Goal: Task Accomplishment & Management: Complete application form

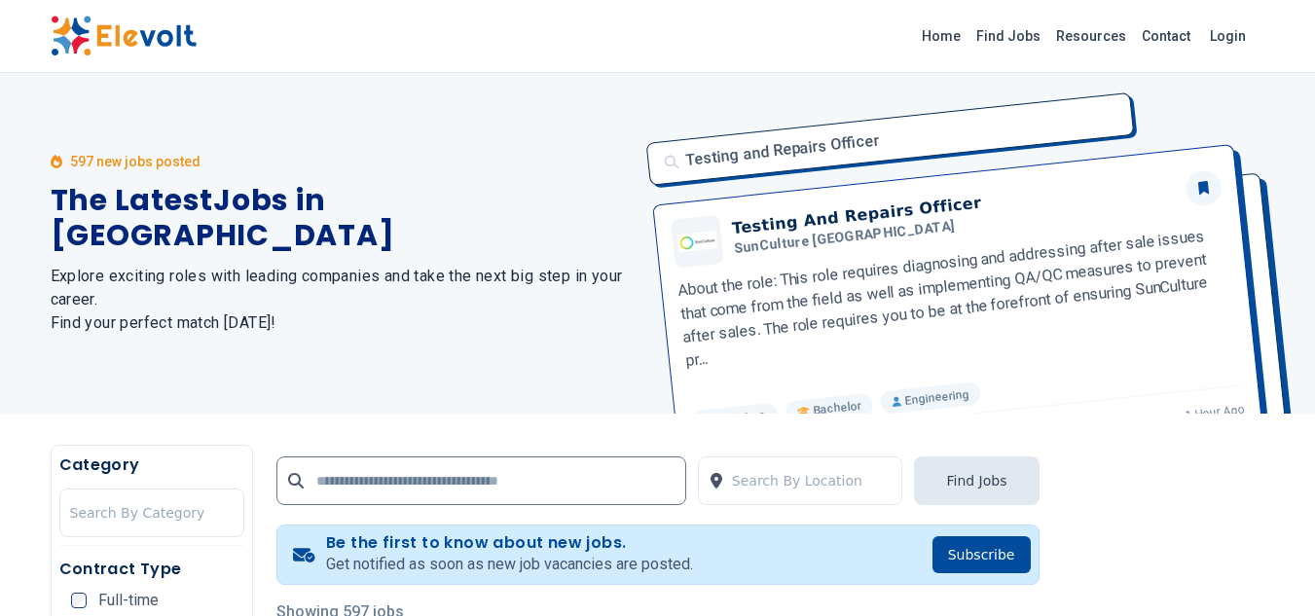
click at [460, 386] on div "597 new jobs posted The Latest Jobs in Kenya Explore exciting roles with leadin…" at bounding box center [343, 243] width 584 height 341
click at [1022, 41] on link "Find Jobs" at bounding box center [1008, 35] width 80 height 31
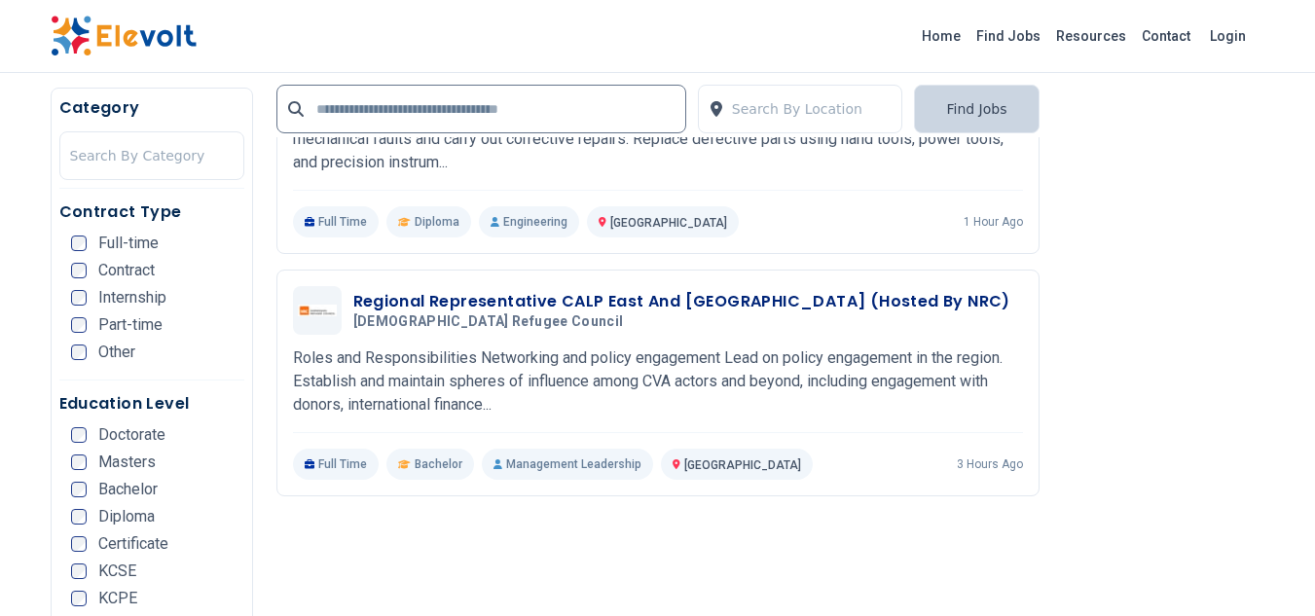
scroll to position [3601, 0]
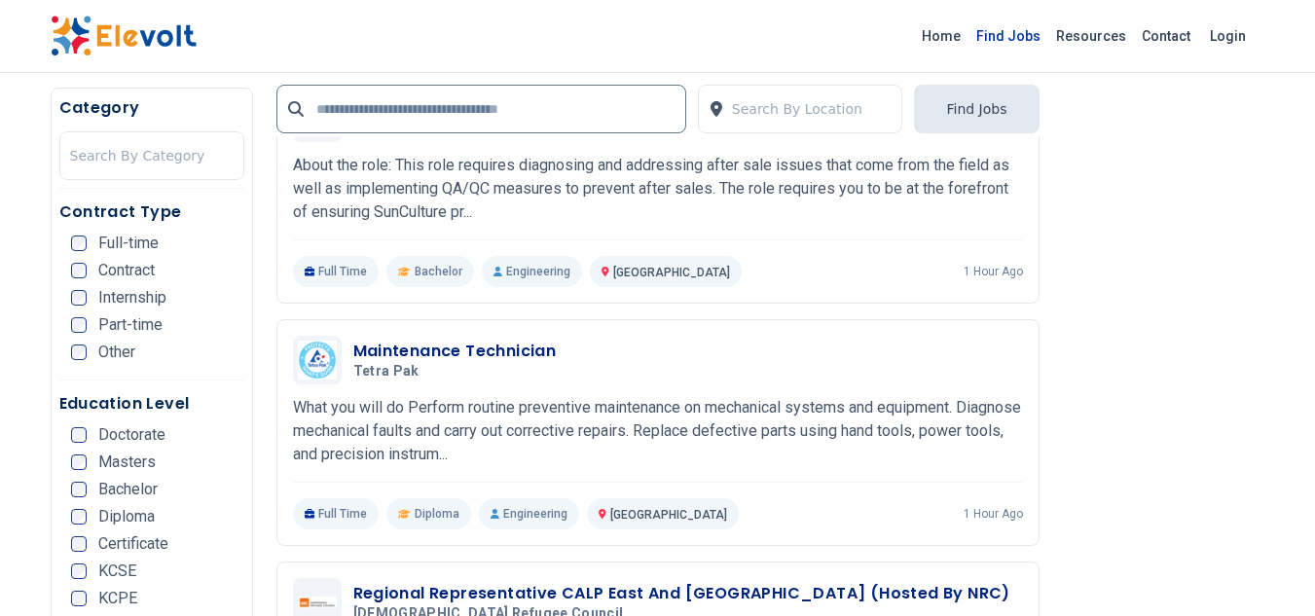
click at [1029, 40] on link "Find Jobs" at bounding box center [1008, 35] width 80 height 31
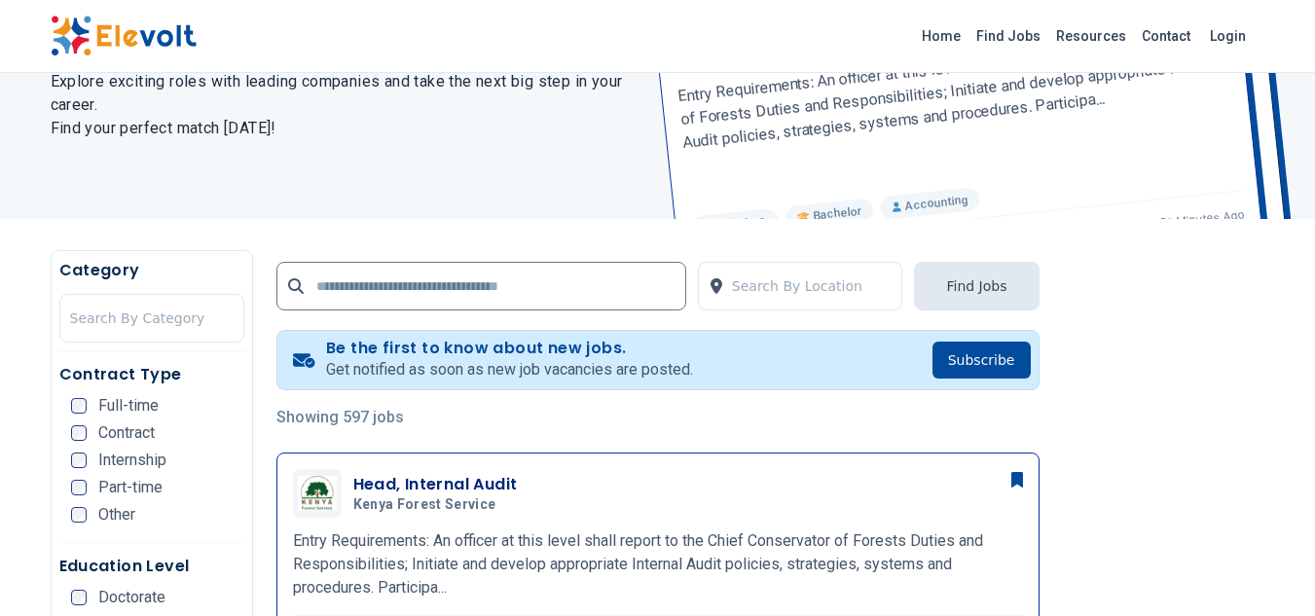
scroll to position [292, 0]
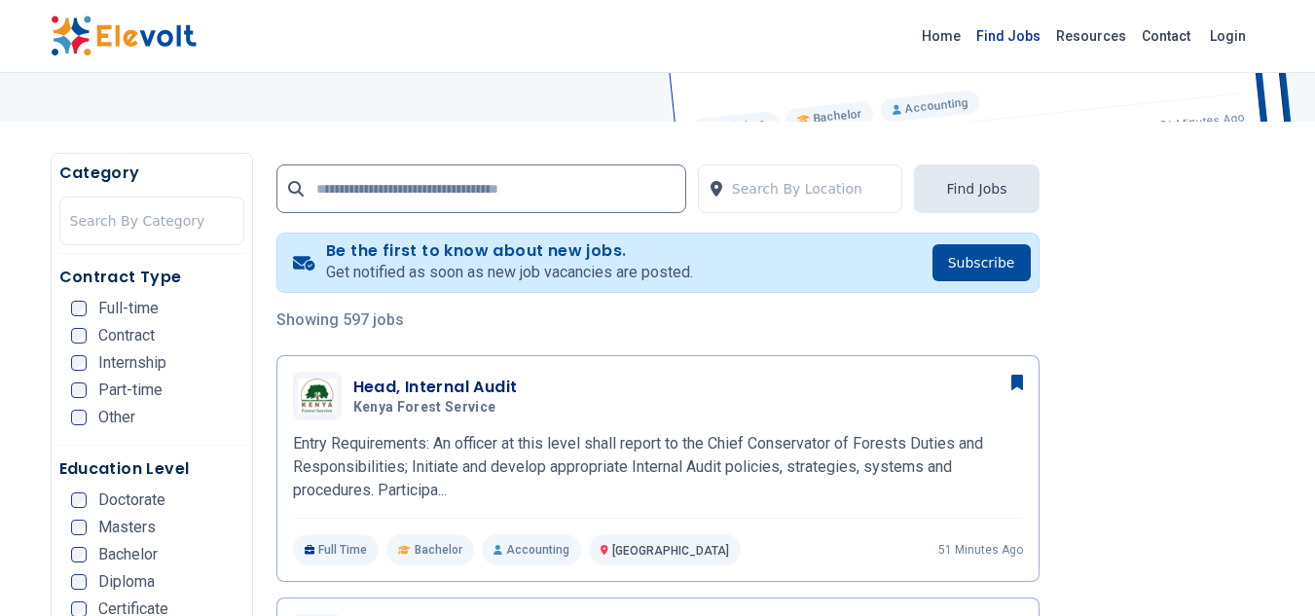
click at [1023, 42] on link "Find Jobs" at bounding box center [1008, 35] width 80 height 31
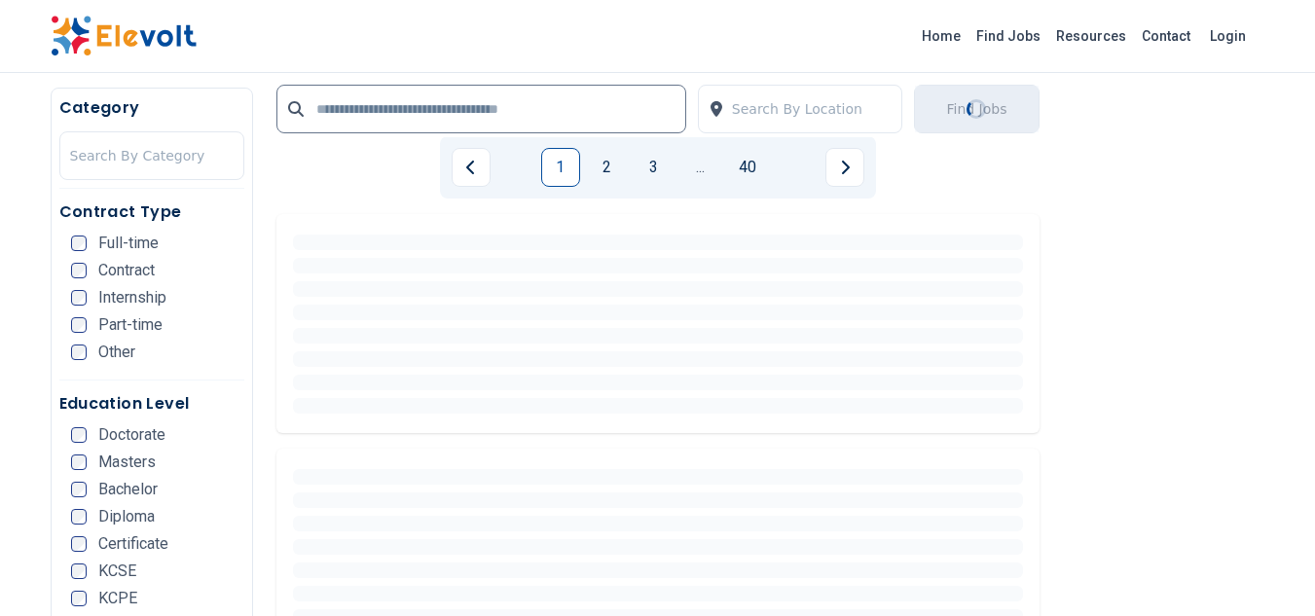
scroll to position [4672, 0]
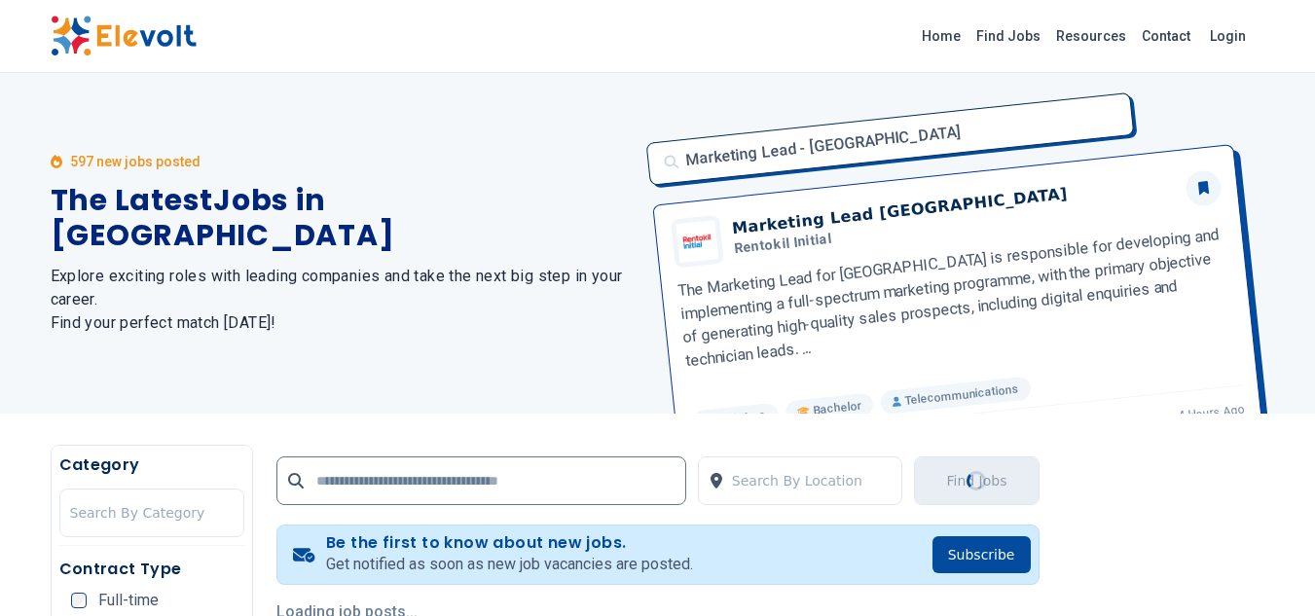
scroll to position [487, 0]
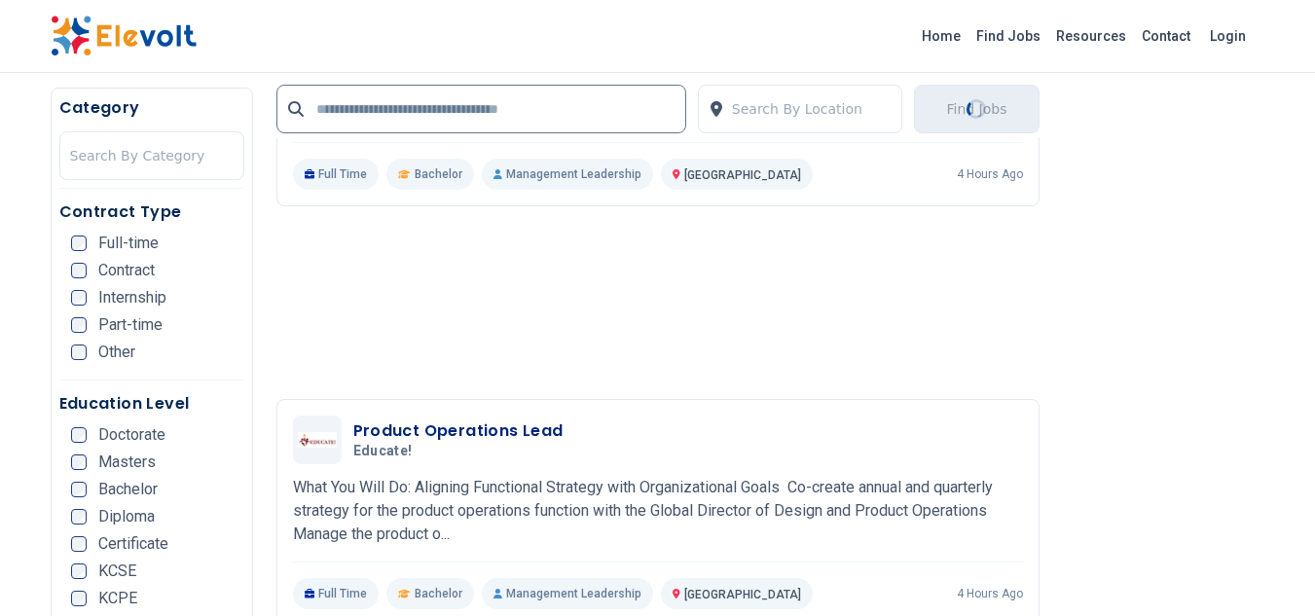
scroll to position [3893, 0]
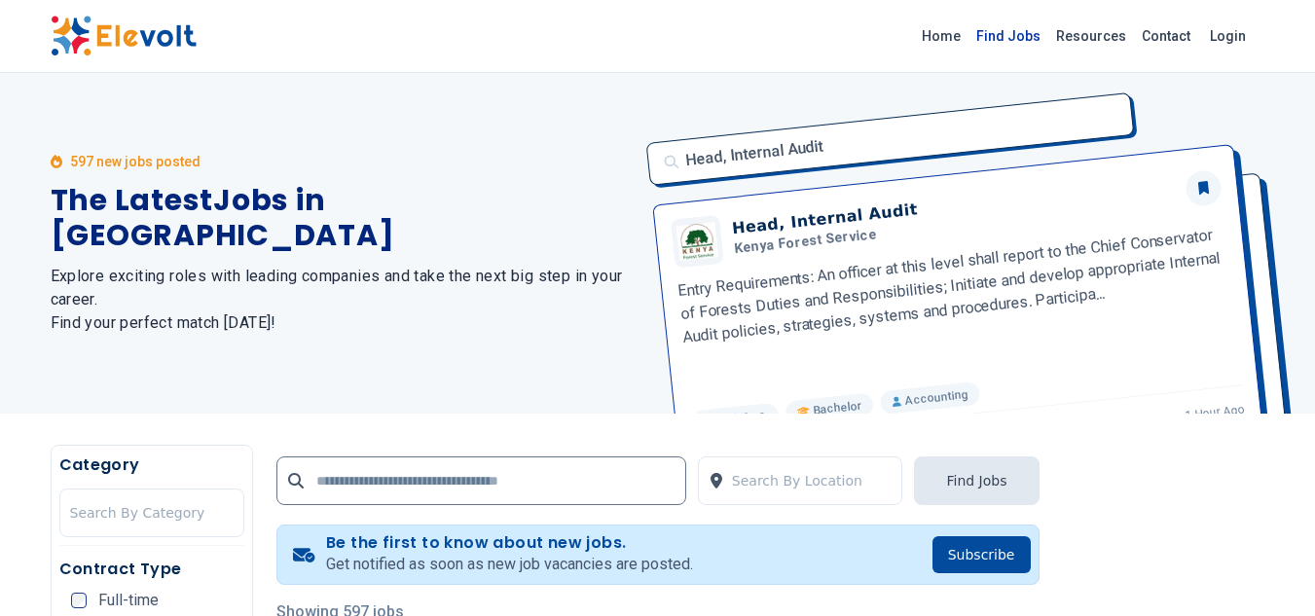
click at [1018, 38] on link "Find Jobs" at bounding box center [1008, 35] width 80 height 31
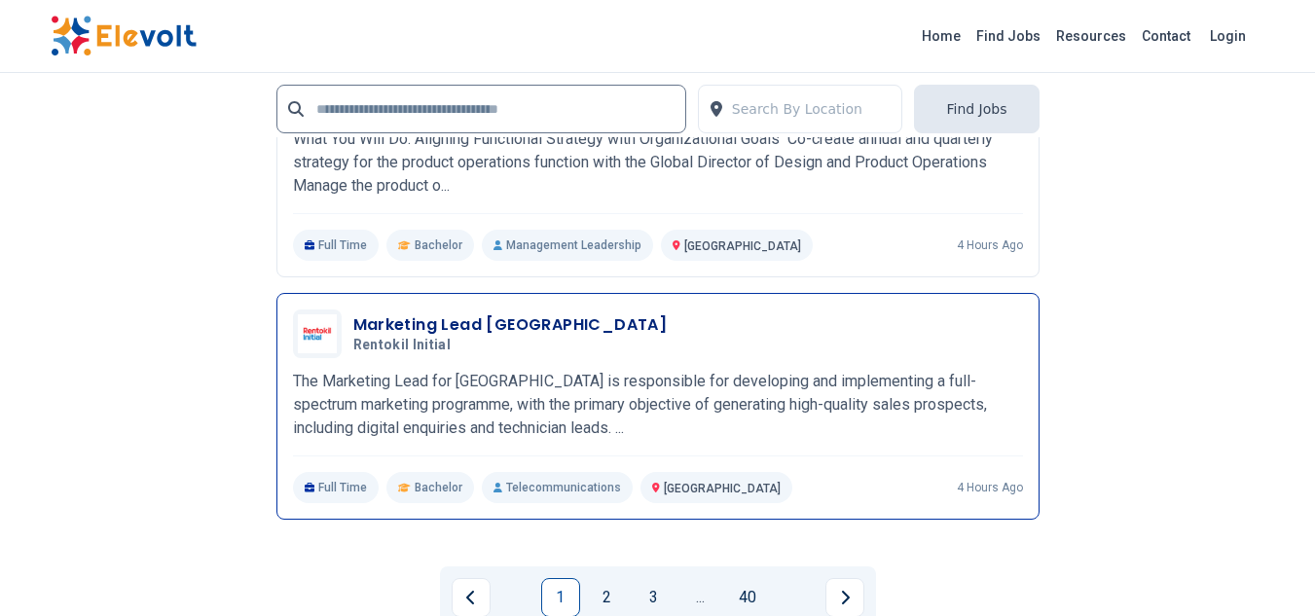
scroll to position [4380, 0]
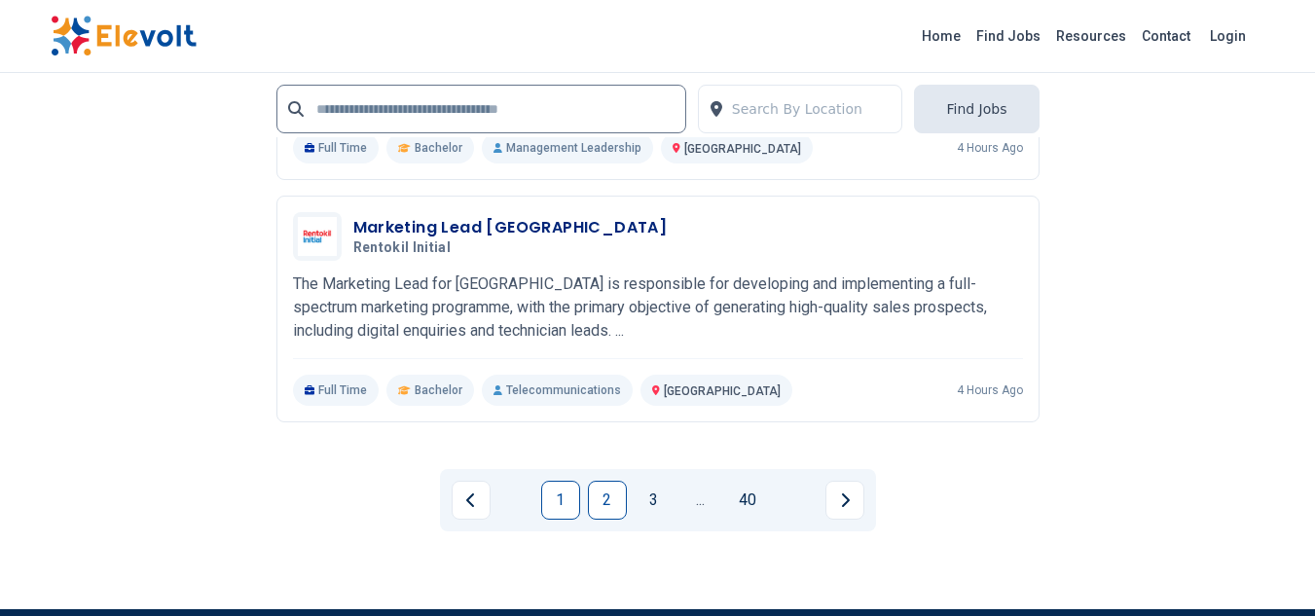
click at [596, 499] on link "2" at bounding box center [607, 500] width 39 height 39
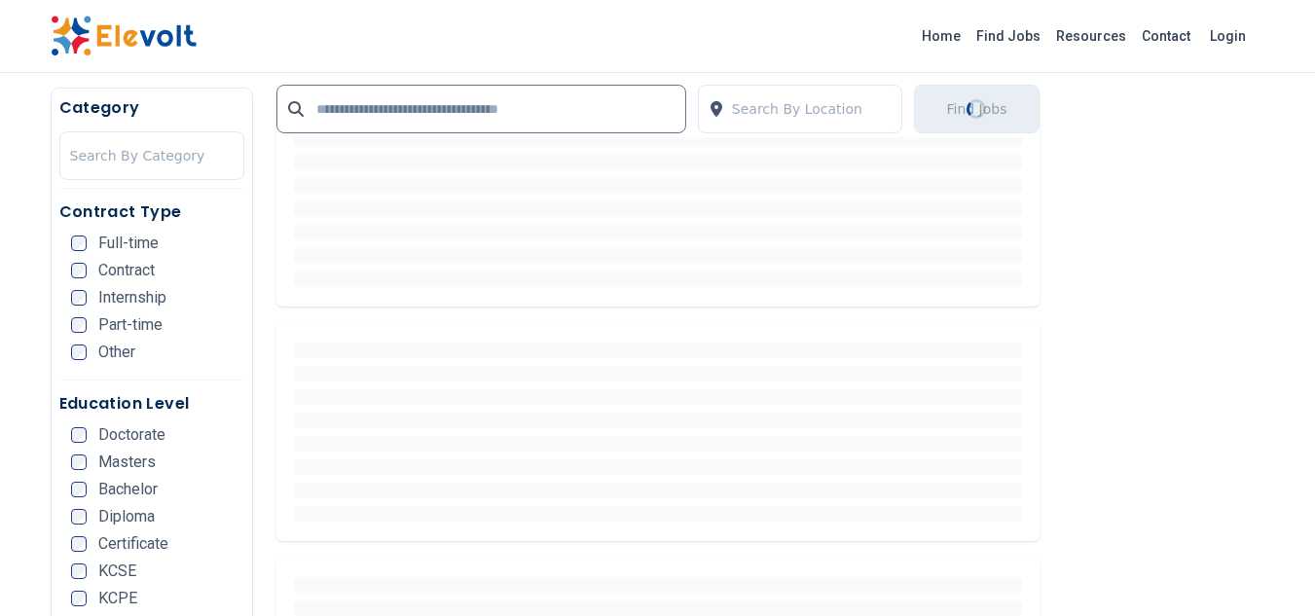
scroll to position [681, 0]
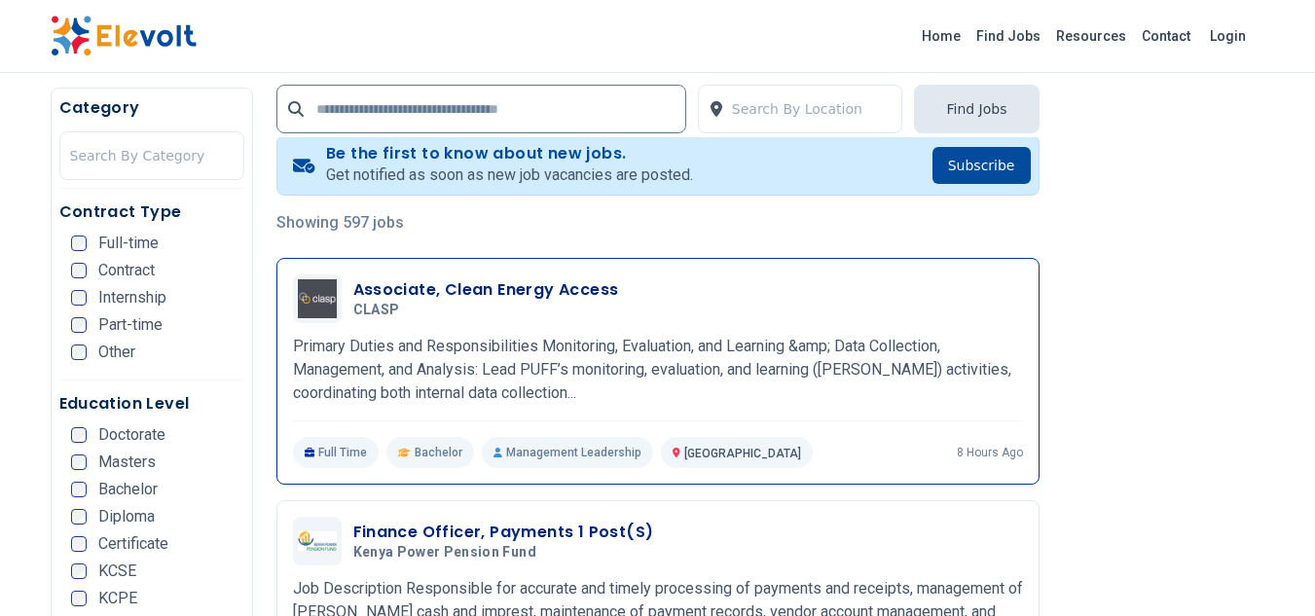
scroll to position [292, 0]
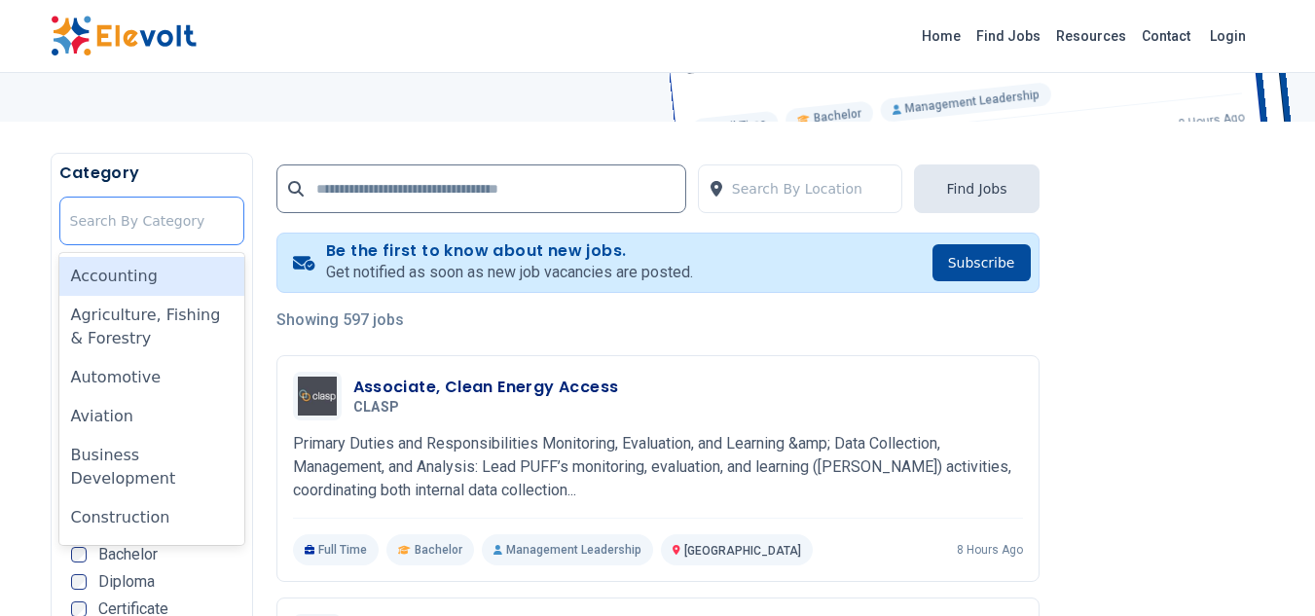
click at [159, 224] on div at bounding box center [152, 220] width 164 height 39
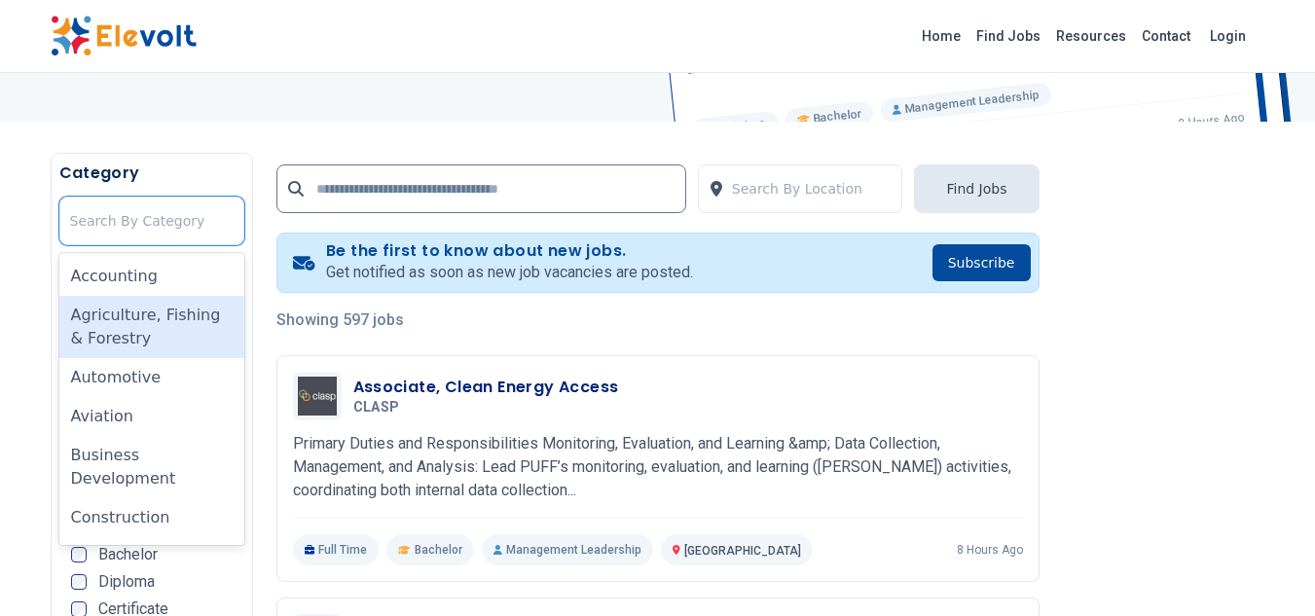
click at [165, 328] on div "Agriculture, Fishing & Forestry" at bounding box center [151, 327] width 185 height 62
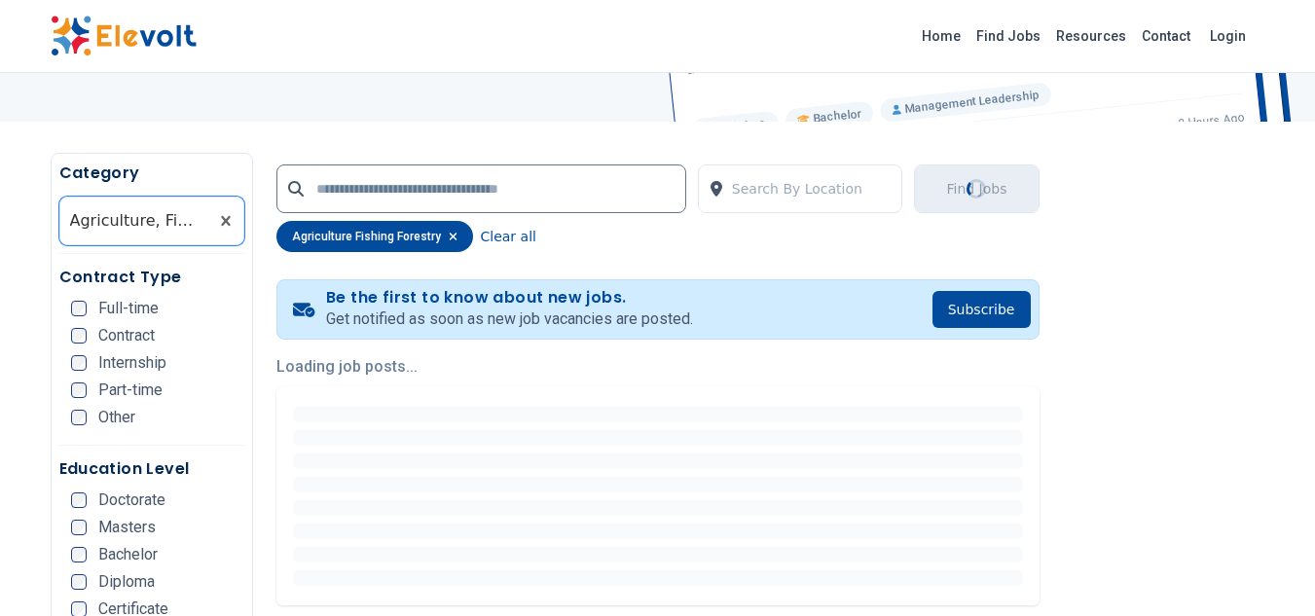
scroll to position [0, 0]
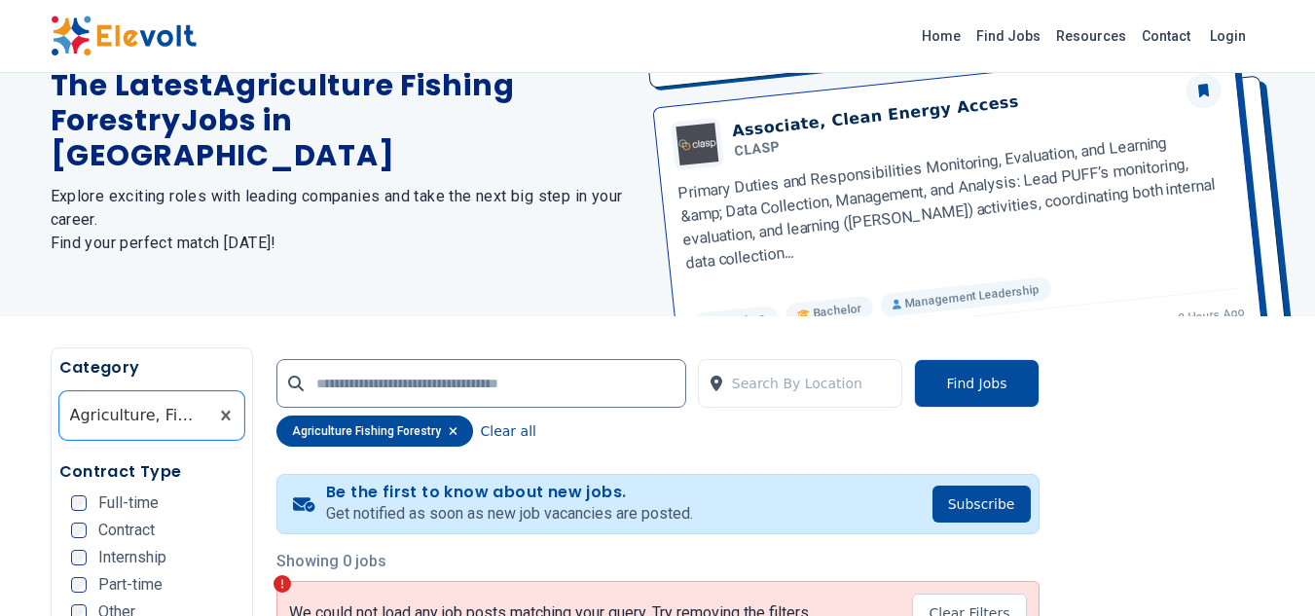
scroll to position [292, 0]
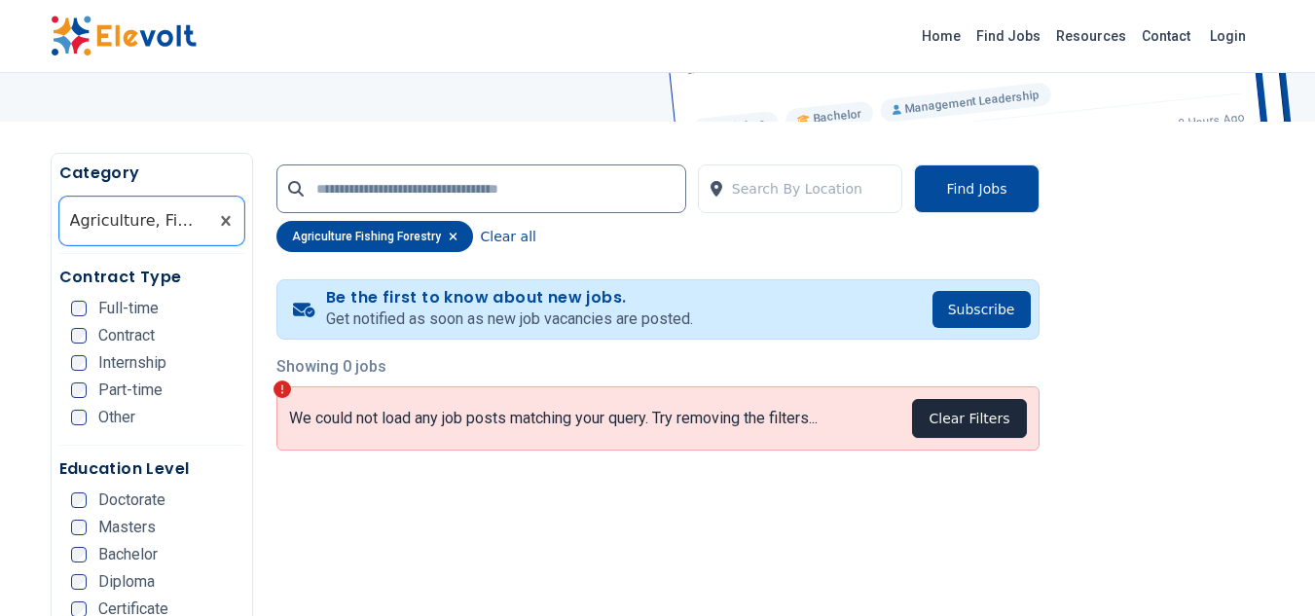
click at [953, 420] on button "Clear Filters" at bounding box center [969, 418] width 114 height 39
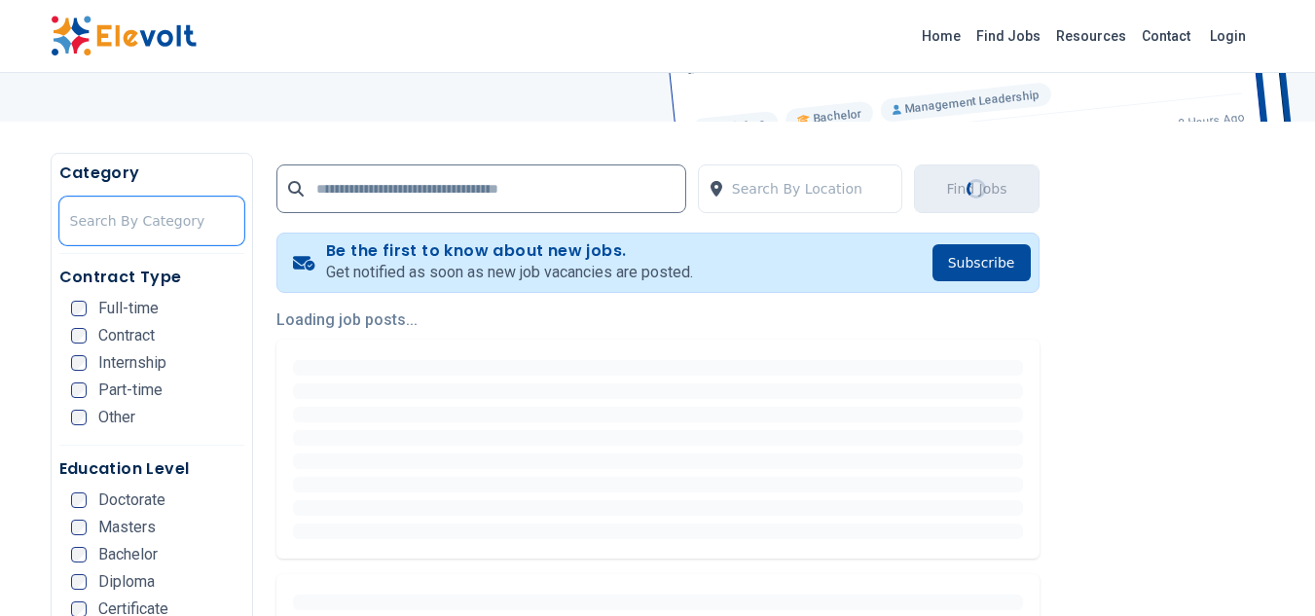
scroll to position [0, 0]
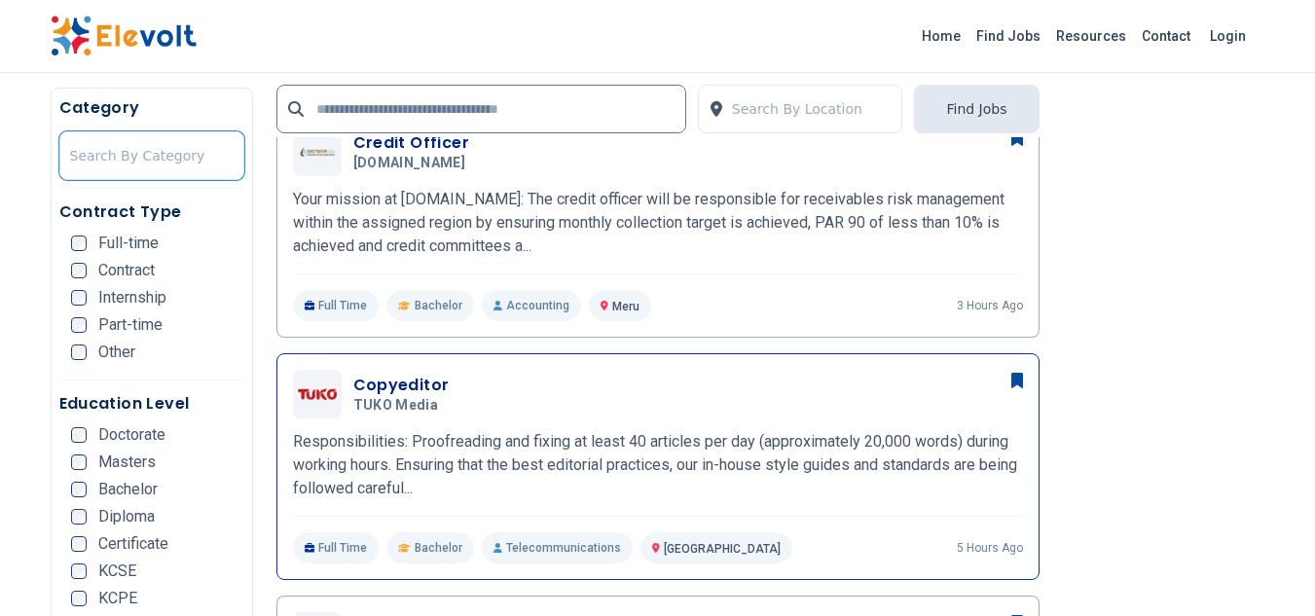
scroll to position [584, 0]
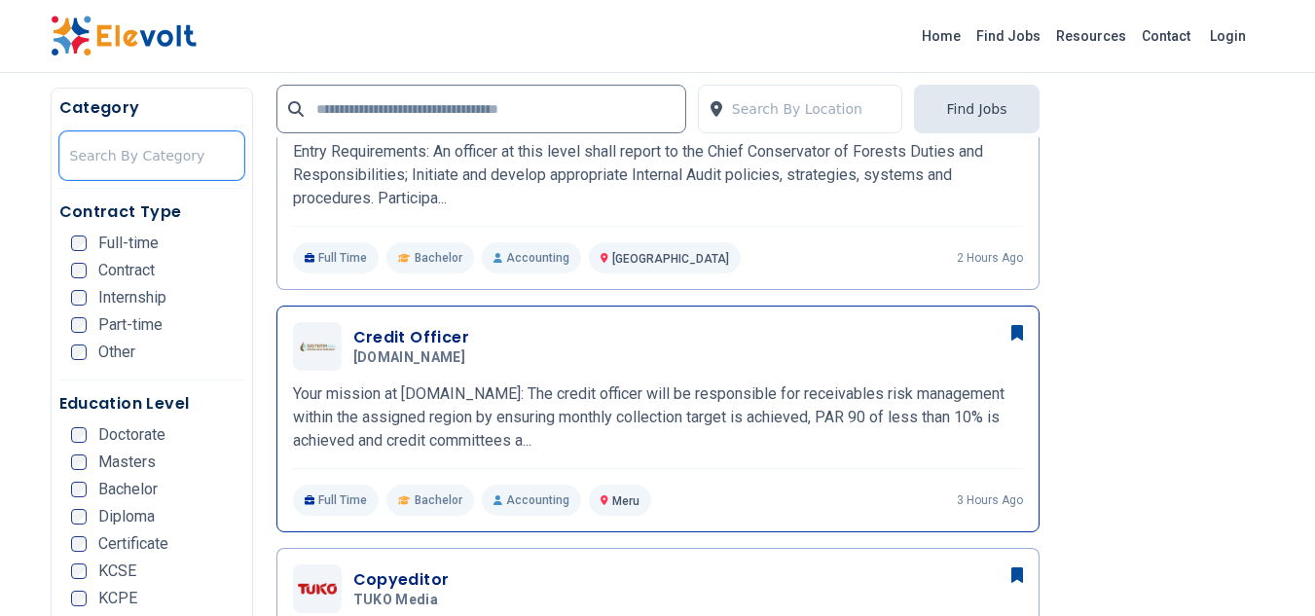
click at [431, 339] on h3 "Credit Officer" at bounding box center [413, 337] width 121 height 23
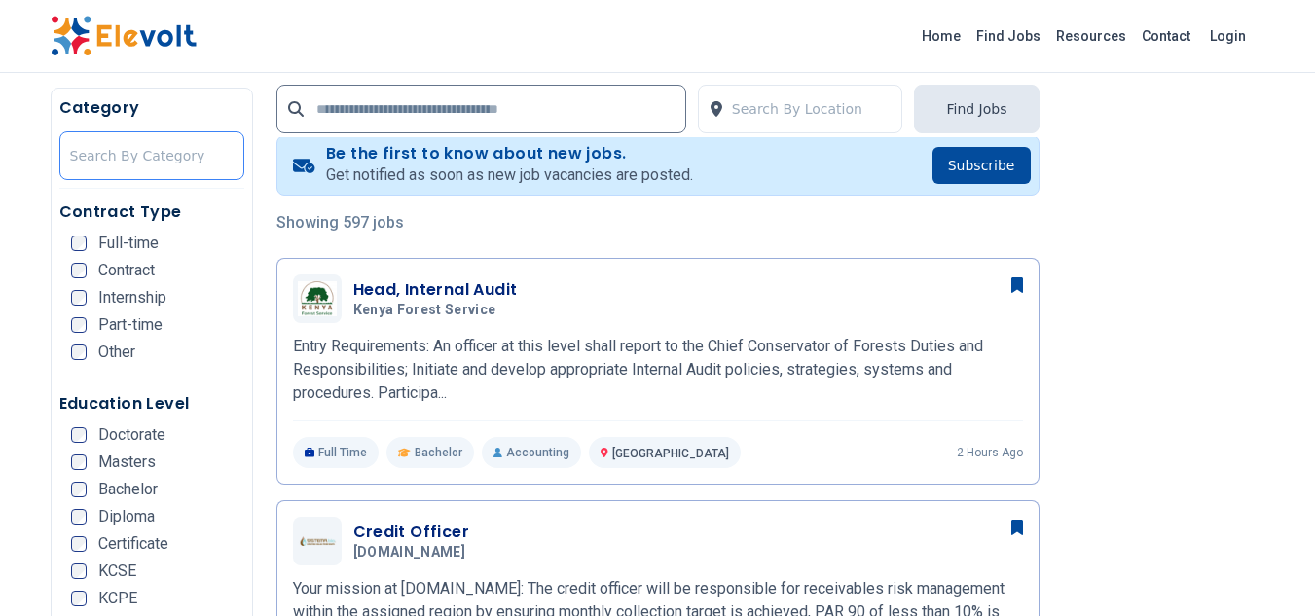
click at [149, 164] on div at bounding box center [152, 155] width 164 height 39
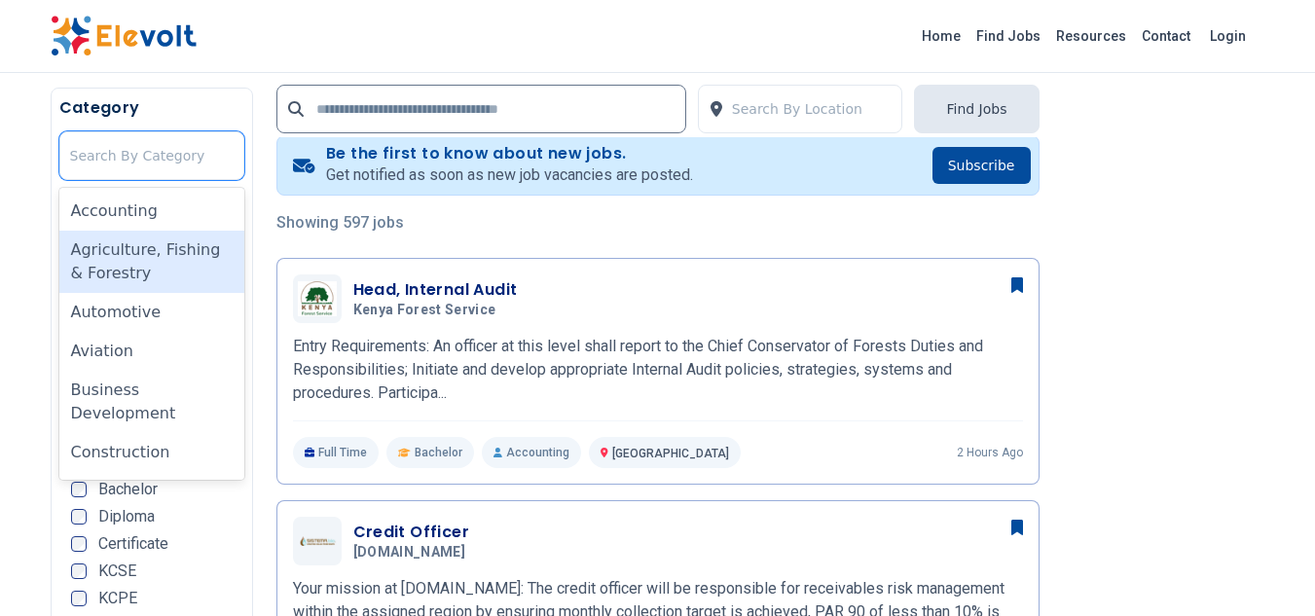
click at [164, 260] on div "Agriculture, Fishing & Forestry" at bounding box center [151, 262] width 185 height 62
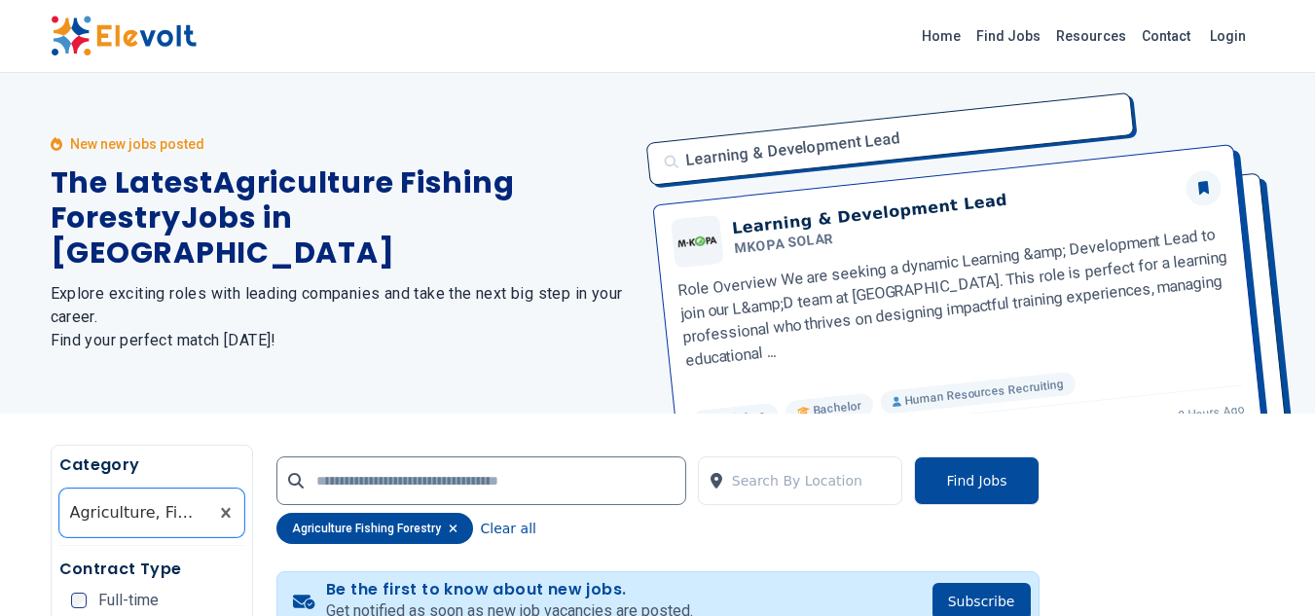
scroll to position [292, 0]
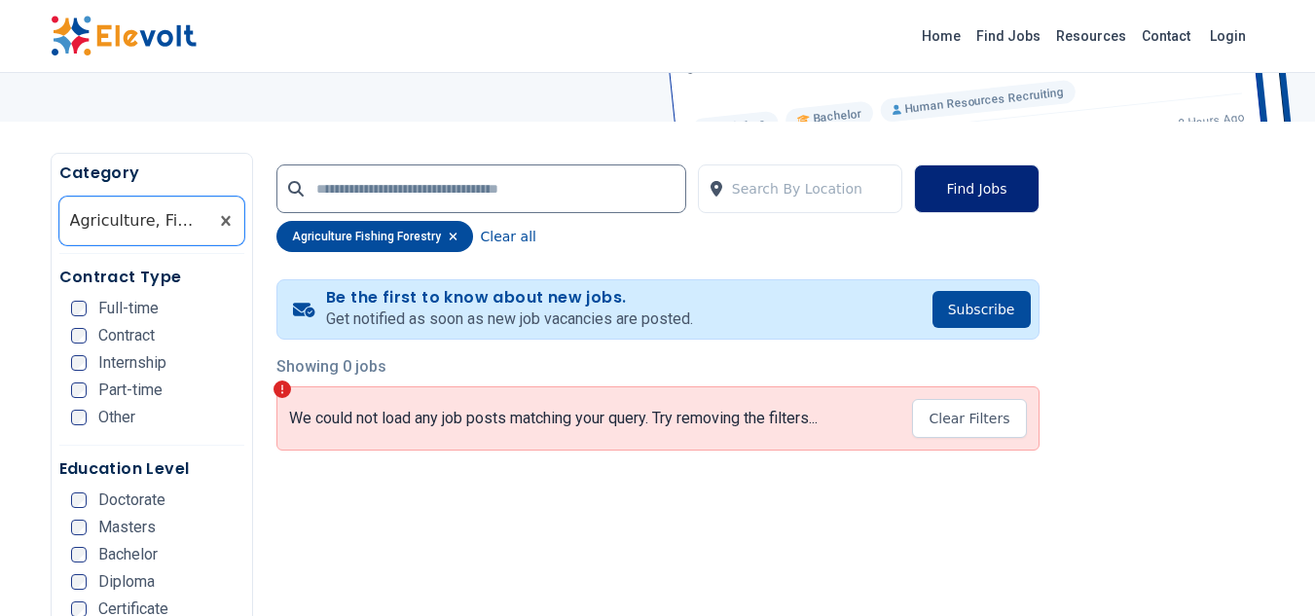
click at [958, 189] on button "Find Jobs" at bounding box center [976, 188] width 125 height 49
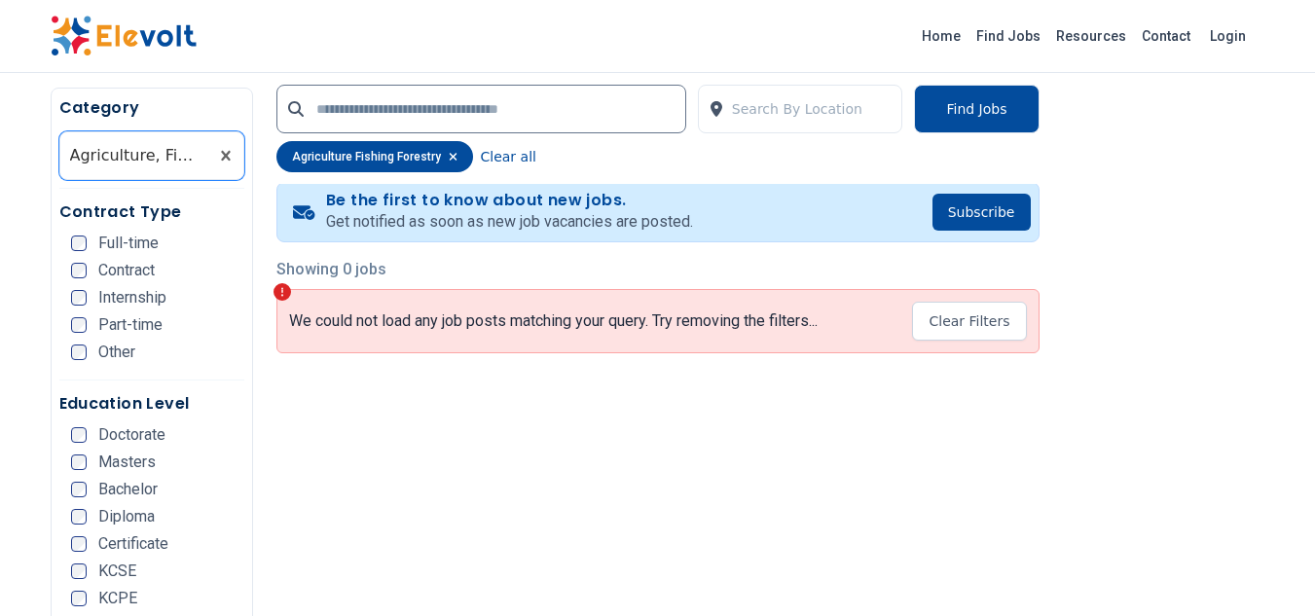
scroll to position [487, 0]
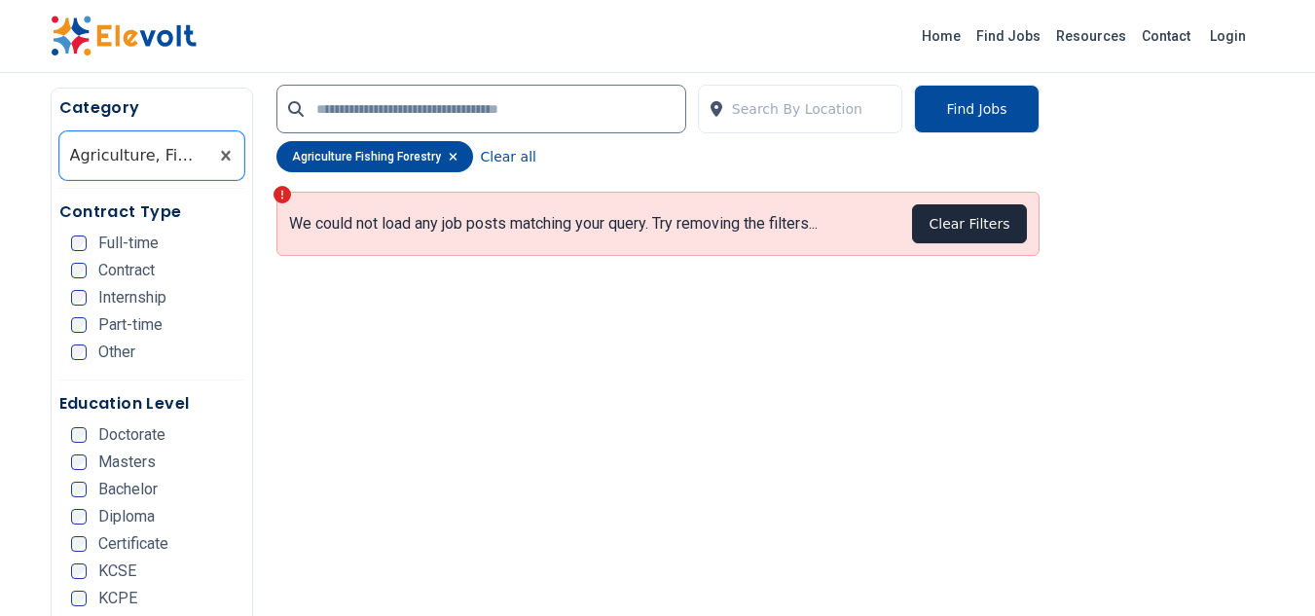
click at [987, 218] on button "Clear Filters" at bounding box center [969, 223] width 114 height 39
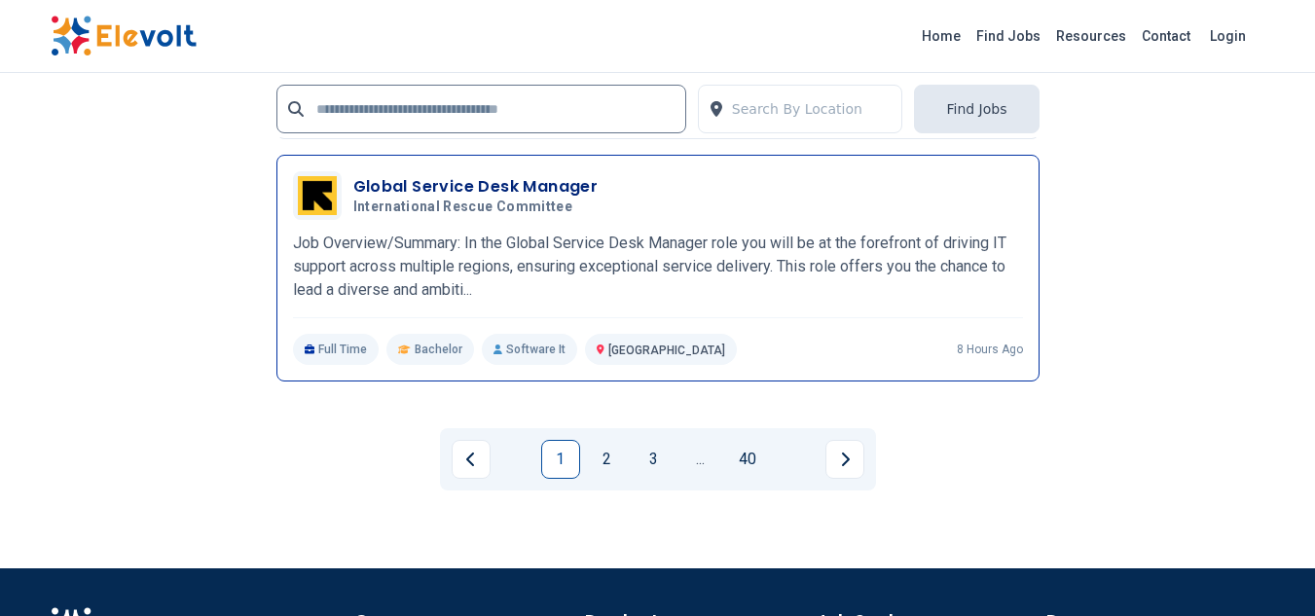
scroll to position [4575, 0]
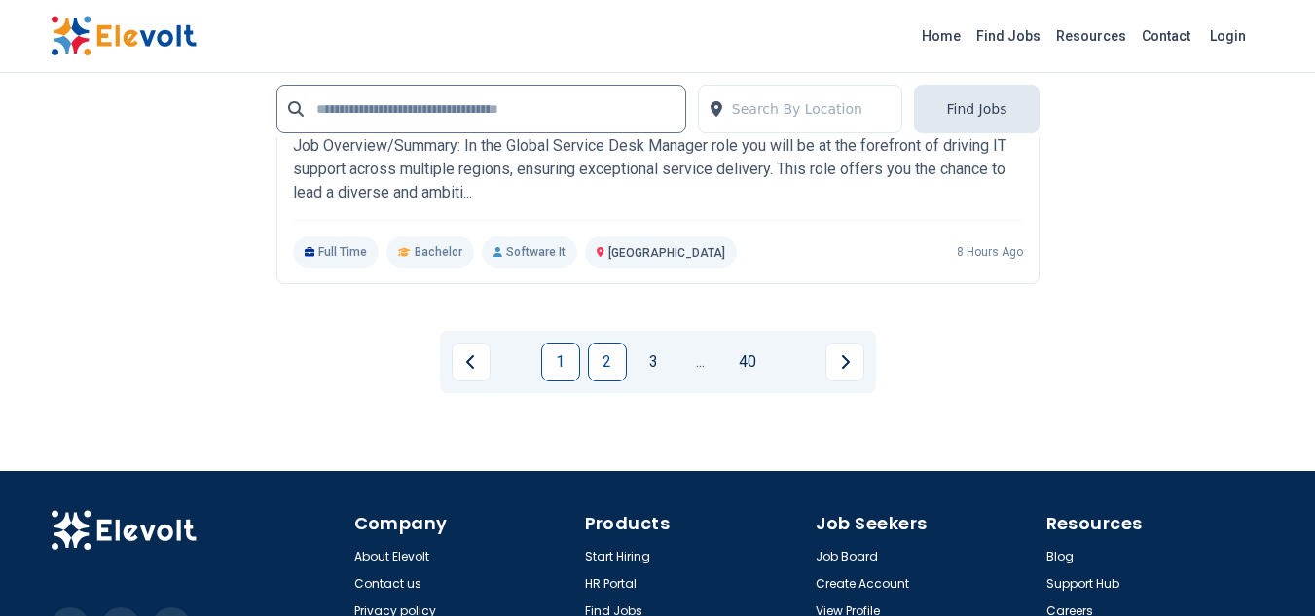
click at [607, 363] on link "2" at bounding box center [607, 362] width 39 height 39
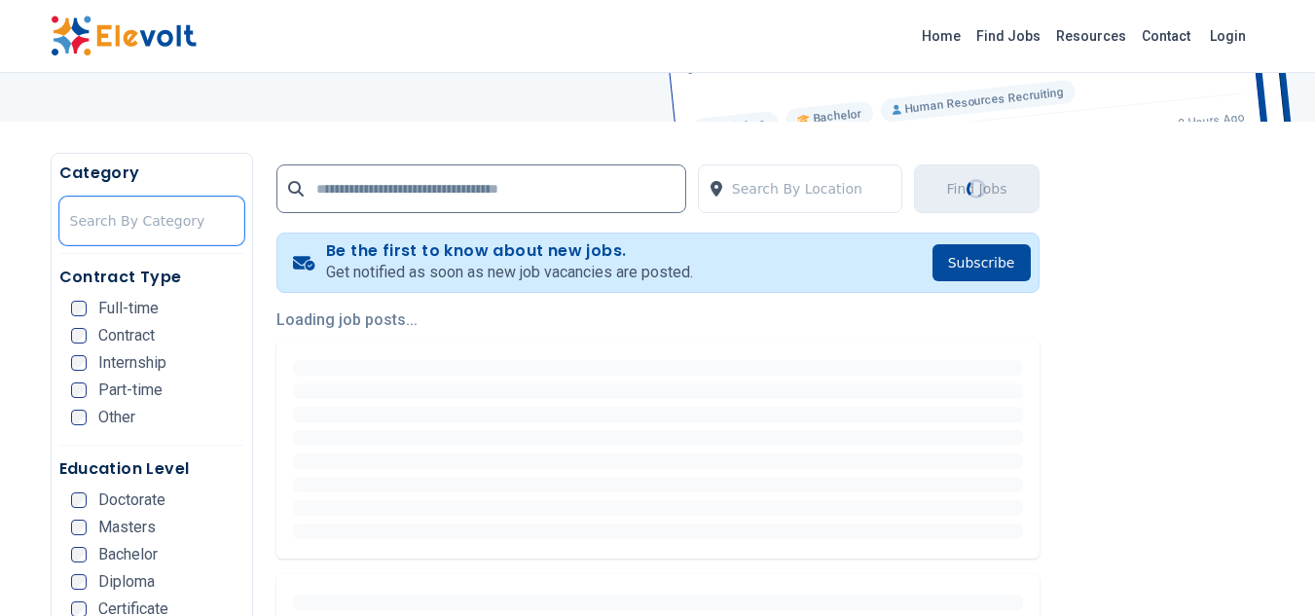
scroll to position [389, 0]
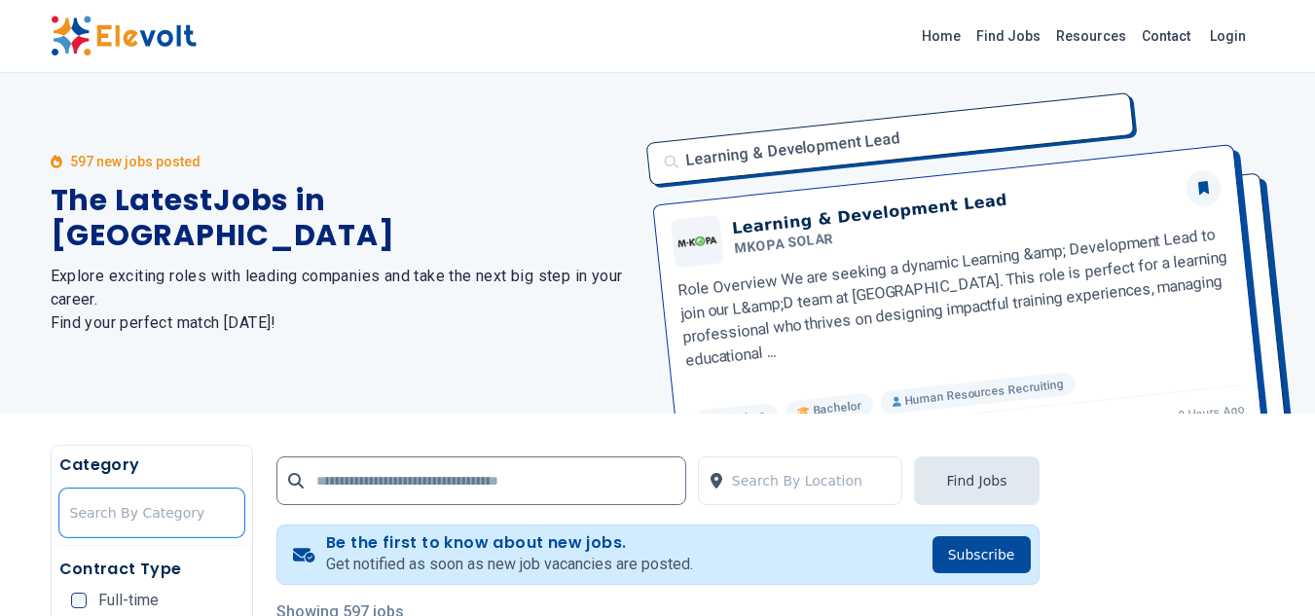
scroll to position [389, 0]
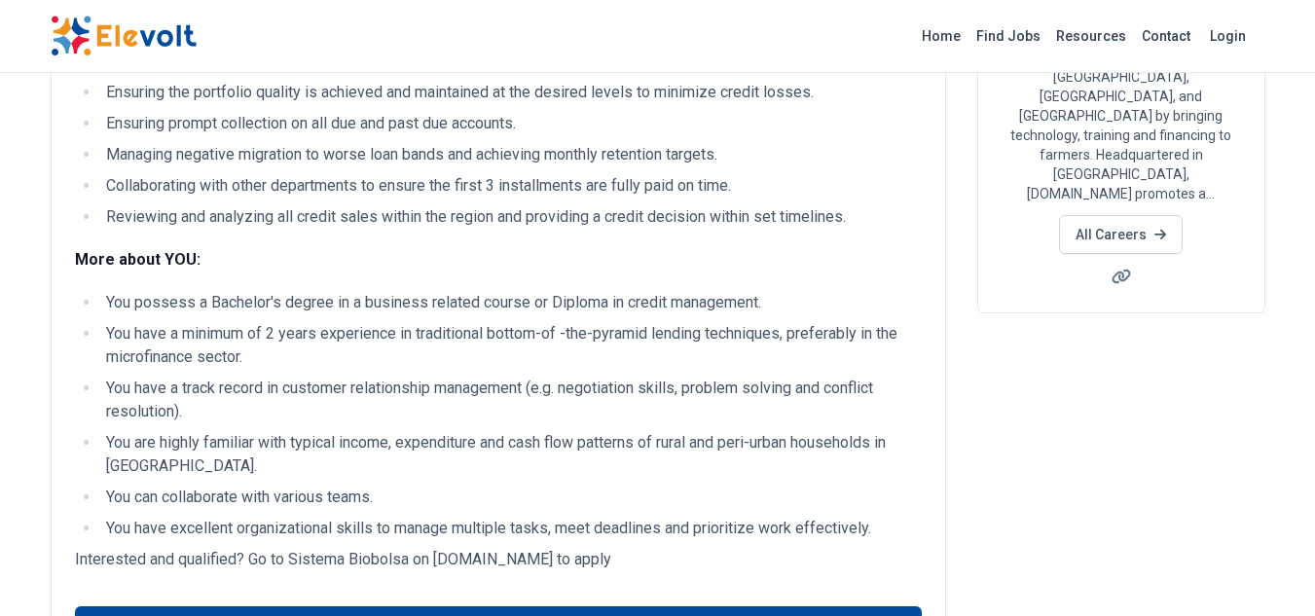
scroll to position [487, 0]
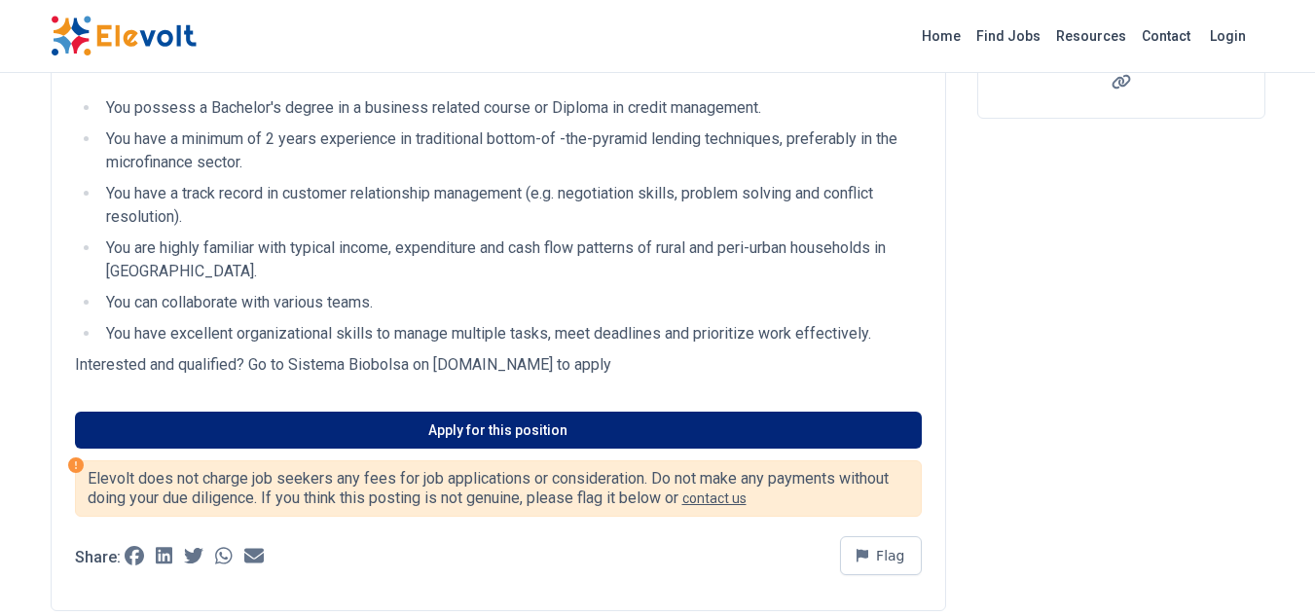
click at [505, 428] on link "Apply for this position" at bounding box center [498, 430] width 847 height 37
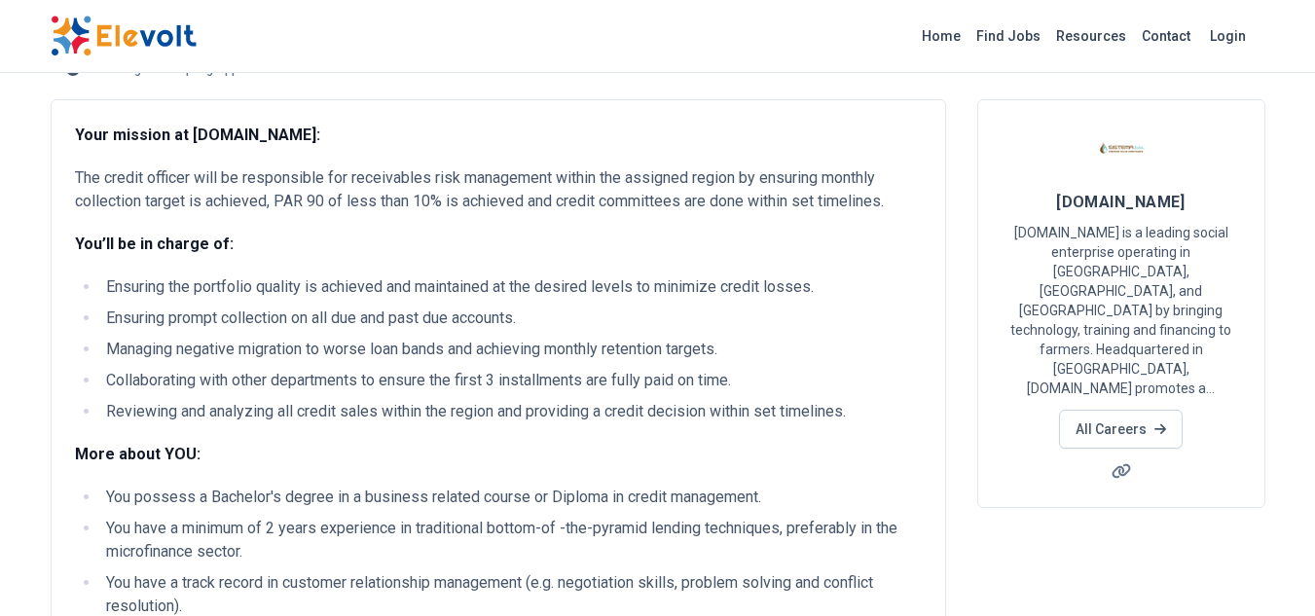
scroll to position [0, 0]
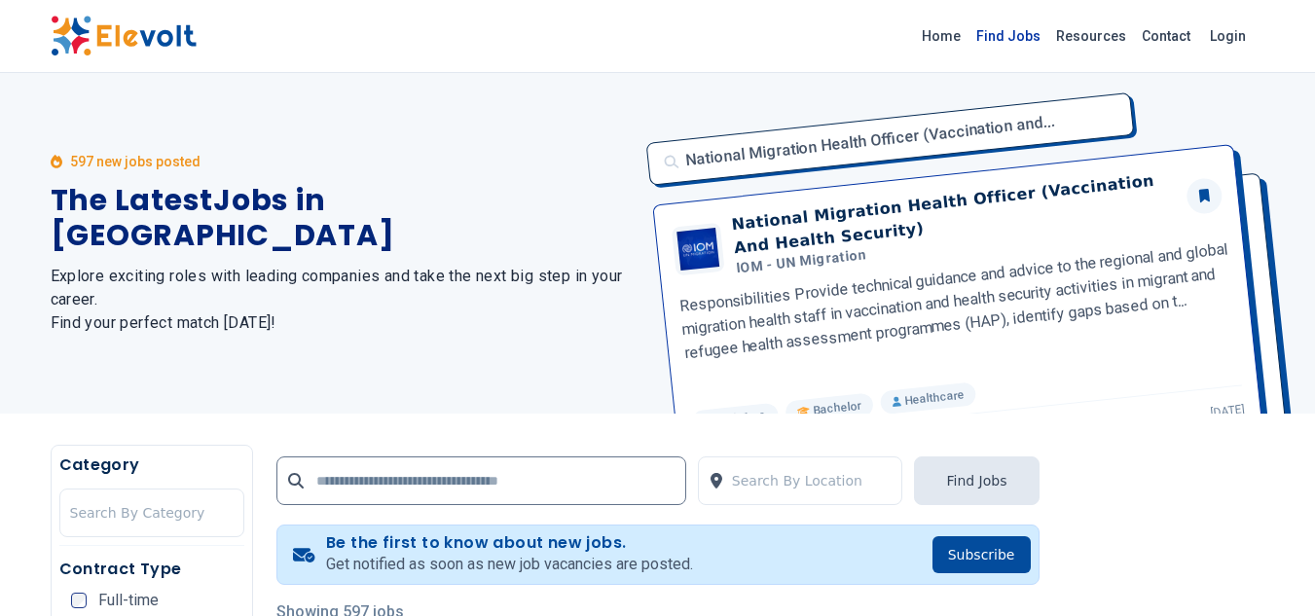
click at [1026, 31] on link "Find Jobs" at bounding box center [1008, 35] width 80 height 31
